Goal: Find specific page/section: Find specific page/section

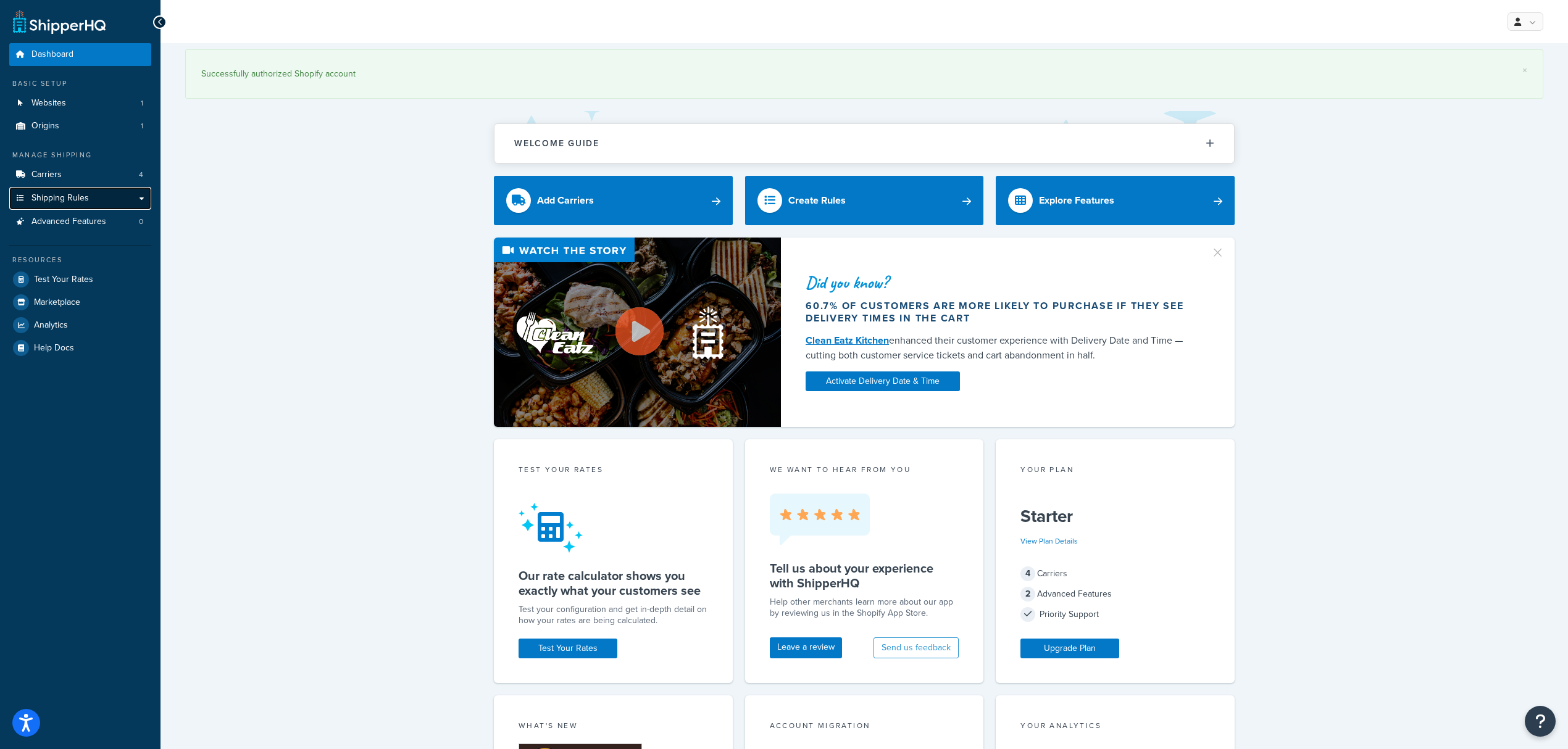
click at [91, 198] on link "Shipping Rules" at bounding box center [80, 198] width 142 height 23
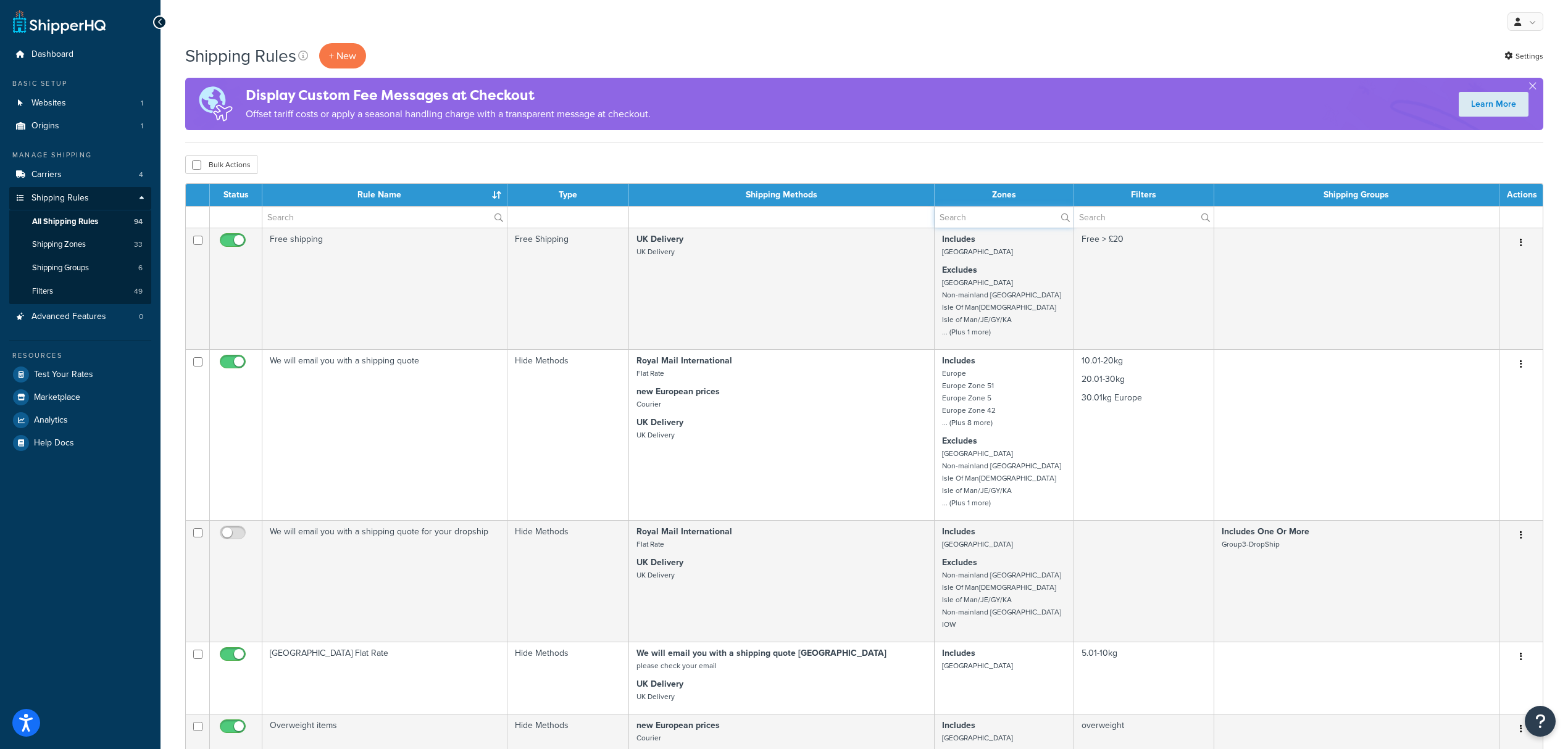
click at [1007, 219] on input "text" at bounding box center [1004, 217] width 139 height 21
type input "jersey"
